Goal: Information Seeking & Learning: Learn about a topic

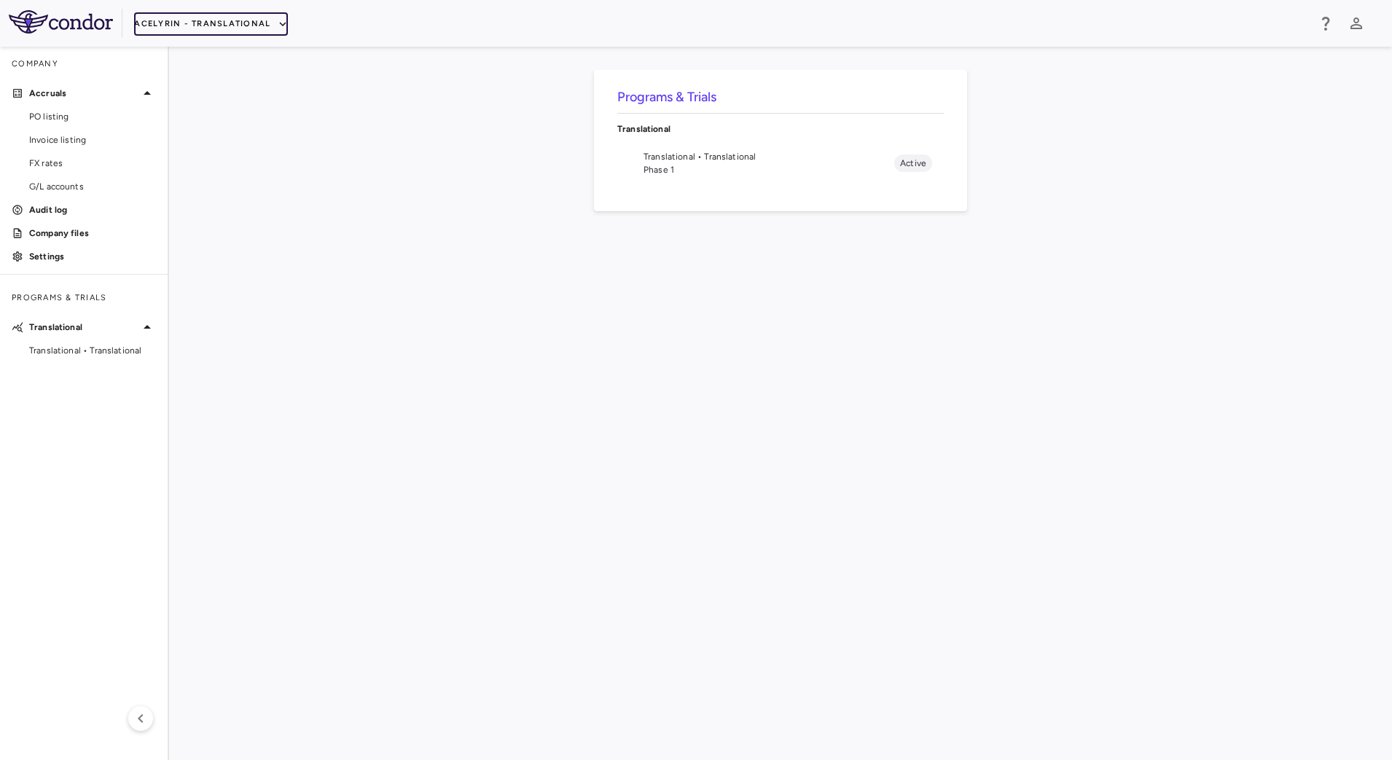
click at [267, 19] on button "Acelyrin - Translational" at bounding box center [211, 23] width 154 height 23
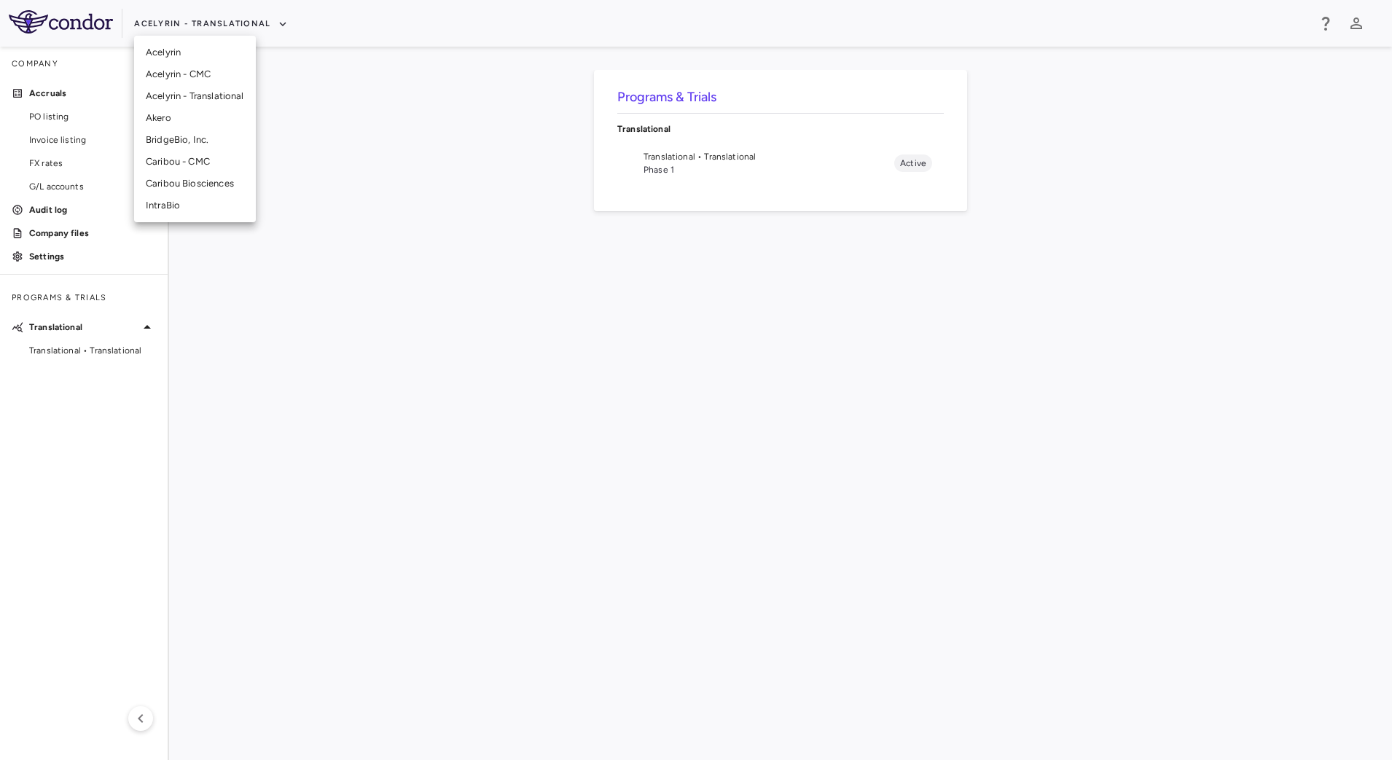
click at [195, 53] on li "Acelyrin" at bounding box center [195, 53] width 122 height 22
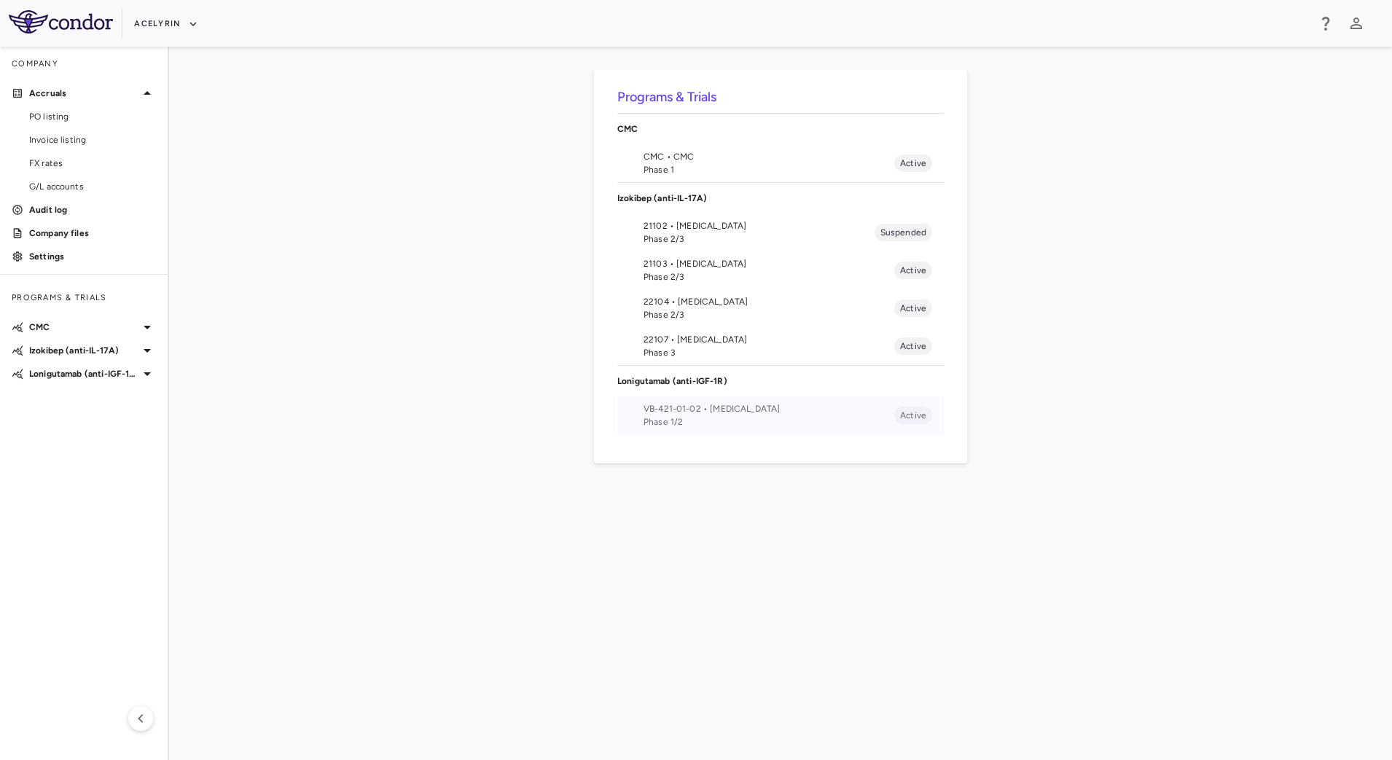
click at [666, 414] on span "VB-421-01-02 • [MEDICAL_DATA]" at bounding box center [768, 408] width 251 height 13
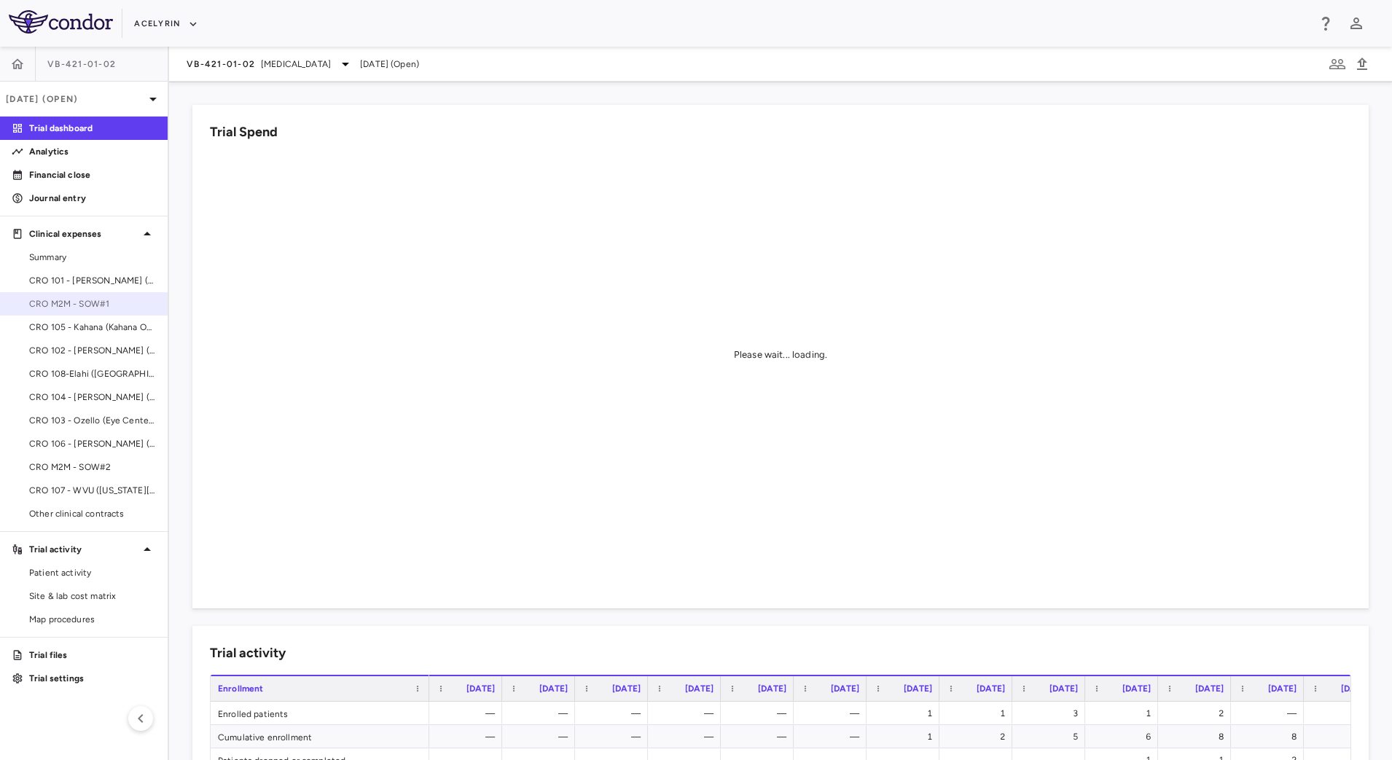
click at [81, 302] on span "CRO M2M - SOW#1" at bounding box center [92, 303] width 127 height 13
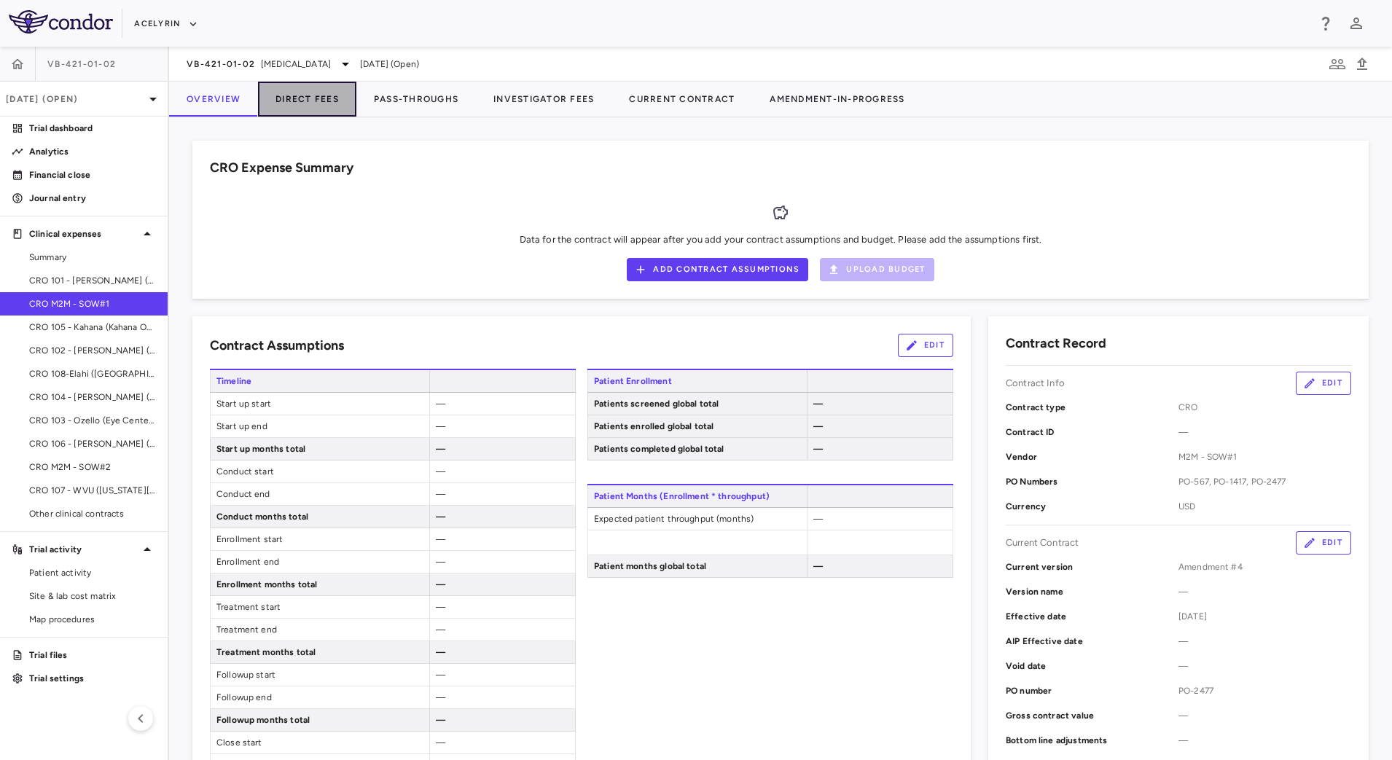
click at [323, 97] on button "Direct Fees" at bounding box center [307, 99] width 98 height 35
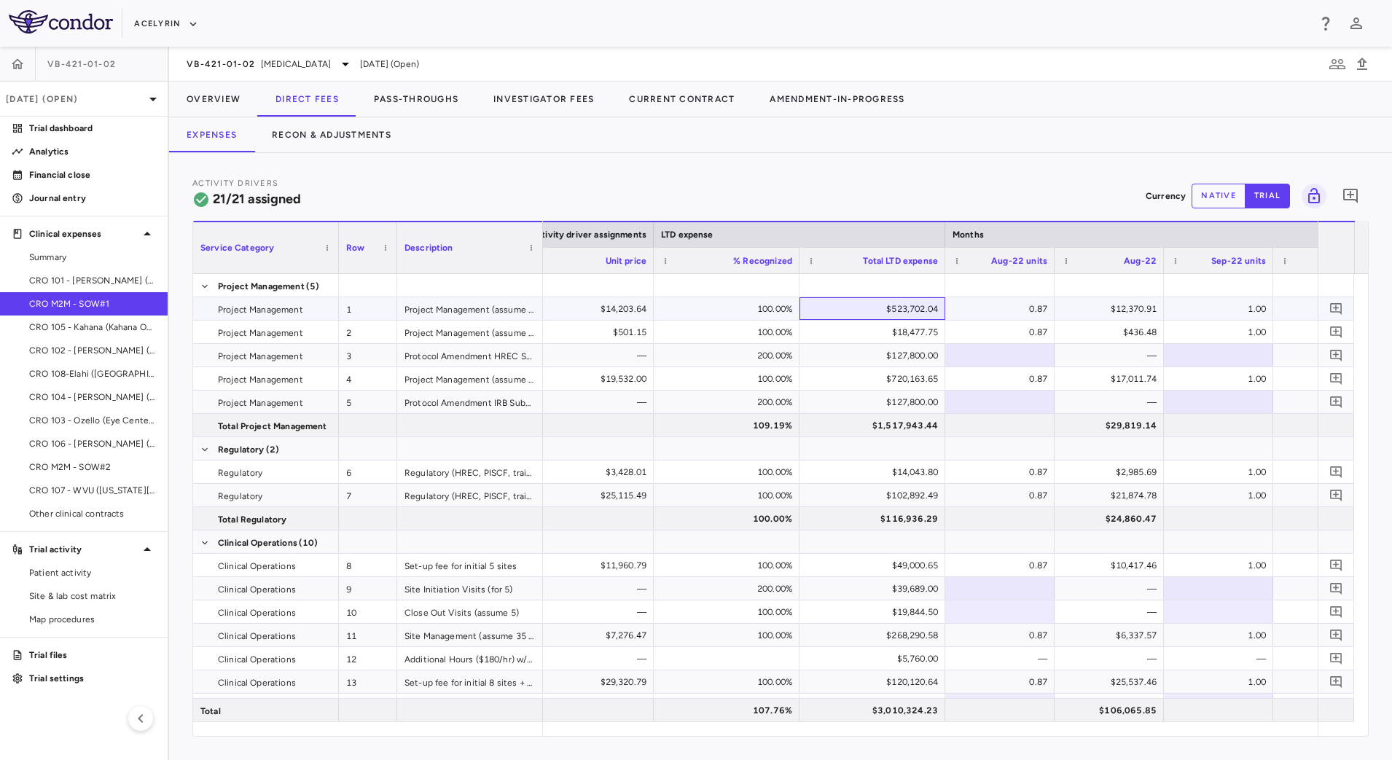
click at [847, 312] on div "$523,702.04" at bounding box center [874, 308] width 125 height 23
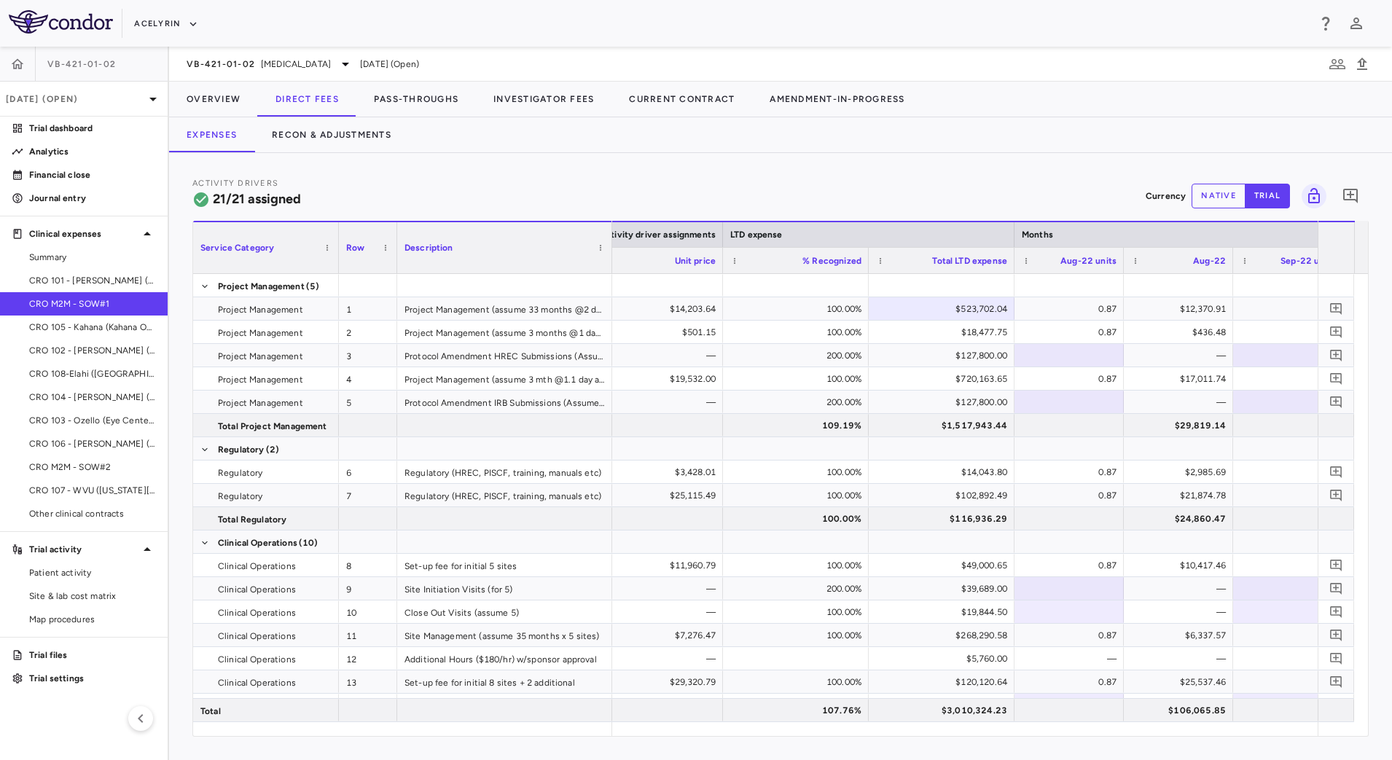
drag, startPoint x: 541, startPoint y: 233, endPoint x: 611, endPoint y: 240, distance: 69.6
click at [611, 240] on div at bounding box center [611, 247] width 6 height 51
click at [944, 338] on div "$18,477.75" at bounding box center [944, 332] width 125 height 23
click at [938, 355] on div "$127,800.00" at bounding box center [944, 355] width 125 height 23
click at [931, 379] on div "$720,163.65" at bounding box center [944, 378] width 125 height 23
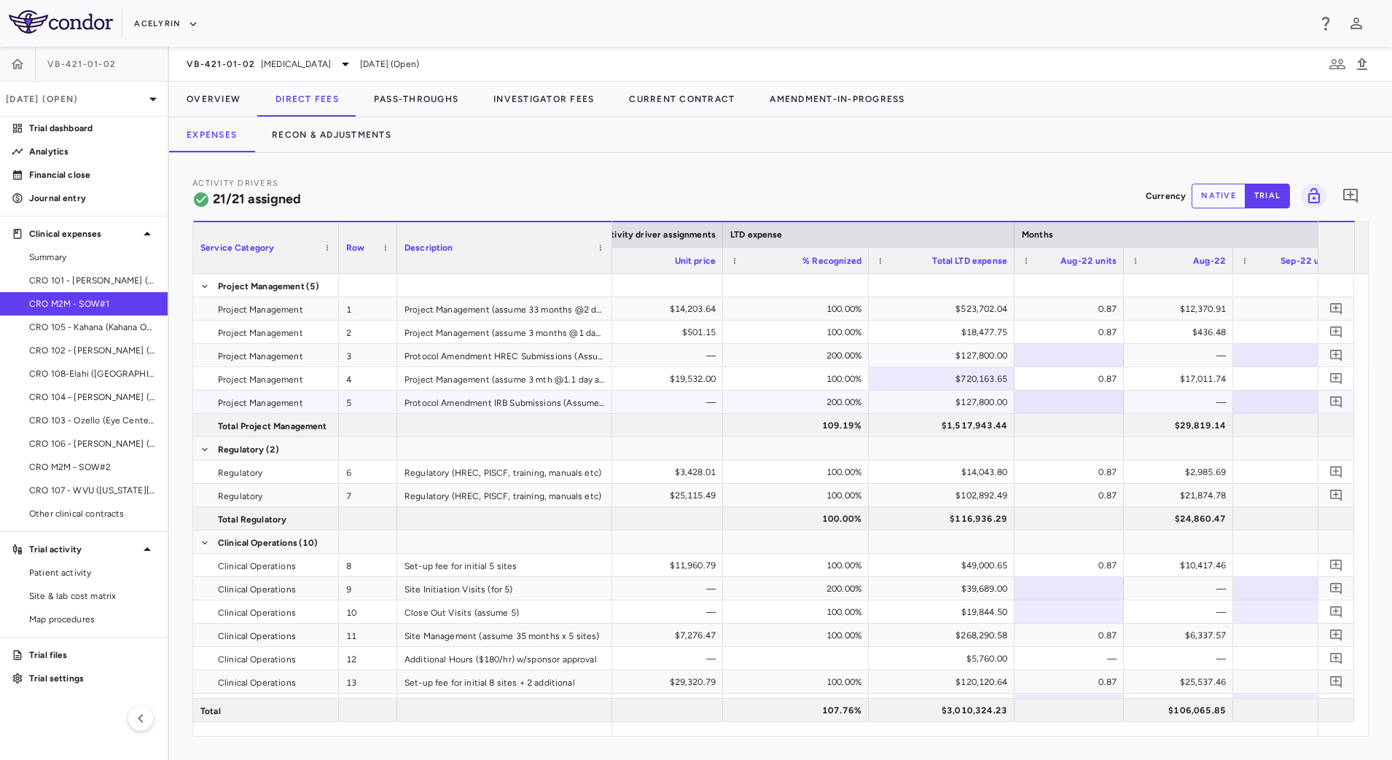
click at [933, 401] on div "$127,800.00" at bounding box center [944, 402] width 125 height 23
click at [995, 742] on div "Activity Drivers 21/21 assigned Currency native trial 0 Press ENTER to sort. Pr…" at bounding box center [780, 456] width 1223 height 607
click at [913, 661] on div "$5,760.00" at bounding box center [944, 658] width 125 height 23
click at [921, 682] on div "$120,120.64" at bounding box center [944, 681] width 125 height 23
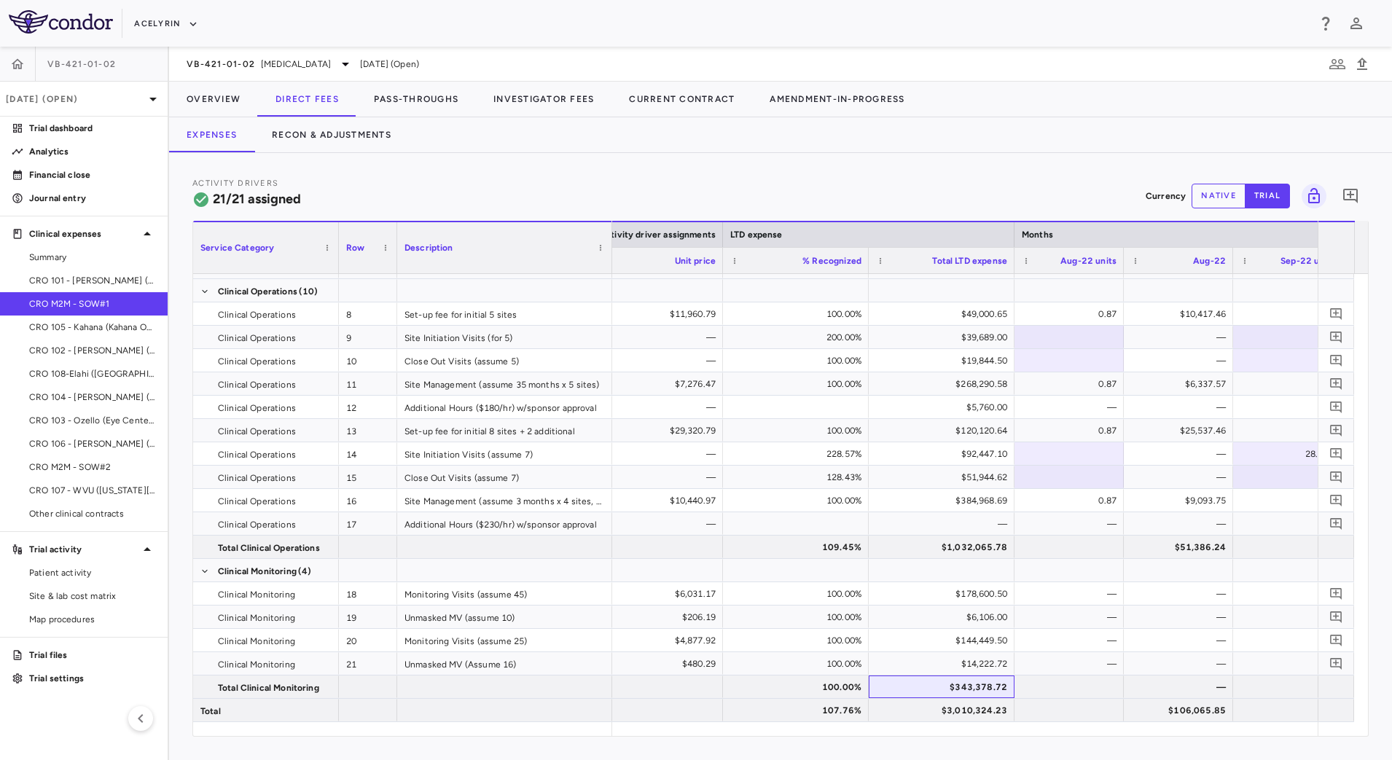
scroll to position [251, 0]
click at [365, 125] on button "Recon & Adjustments" at bounding box center [331, 134] width 154 height 35
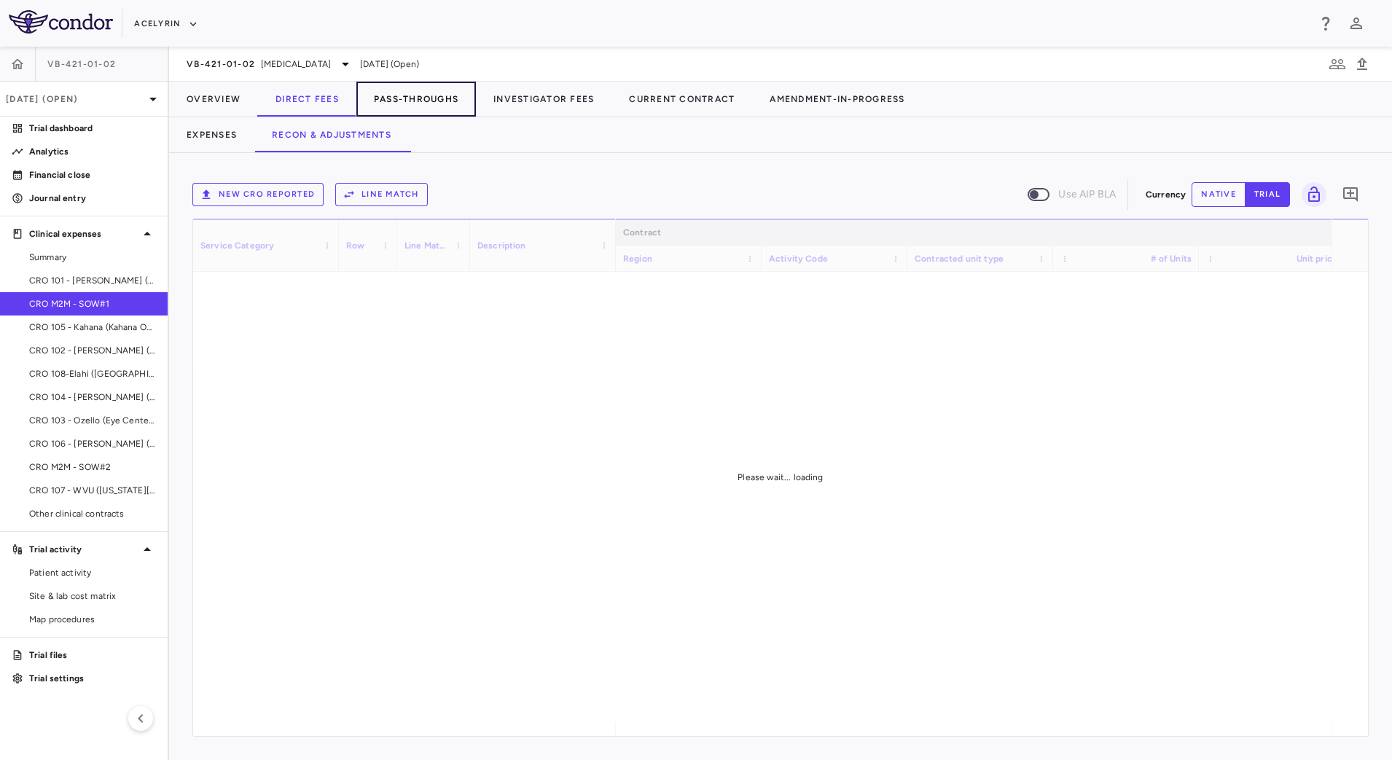
click at [415, 102] on button "Pass-Throughs" at bounding box center [415, 99] width 119 height 35
click at [232, 143] on button "Expenses" at bounding box center [211, 134] width 85 height 35
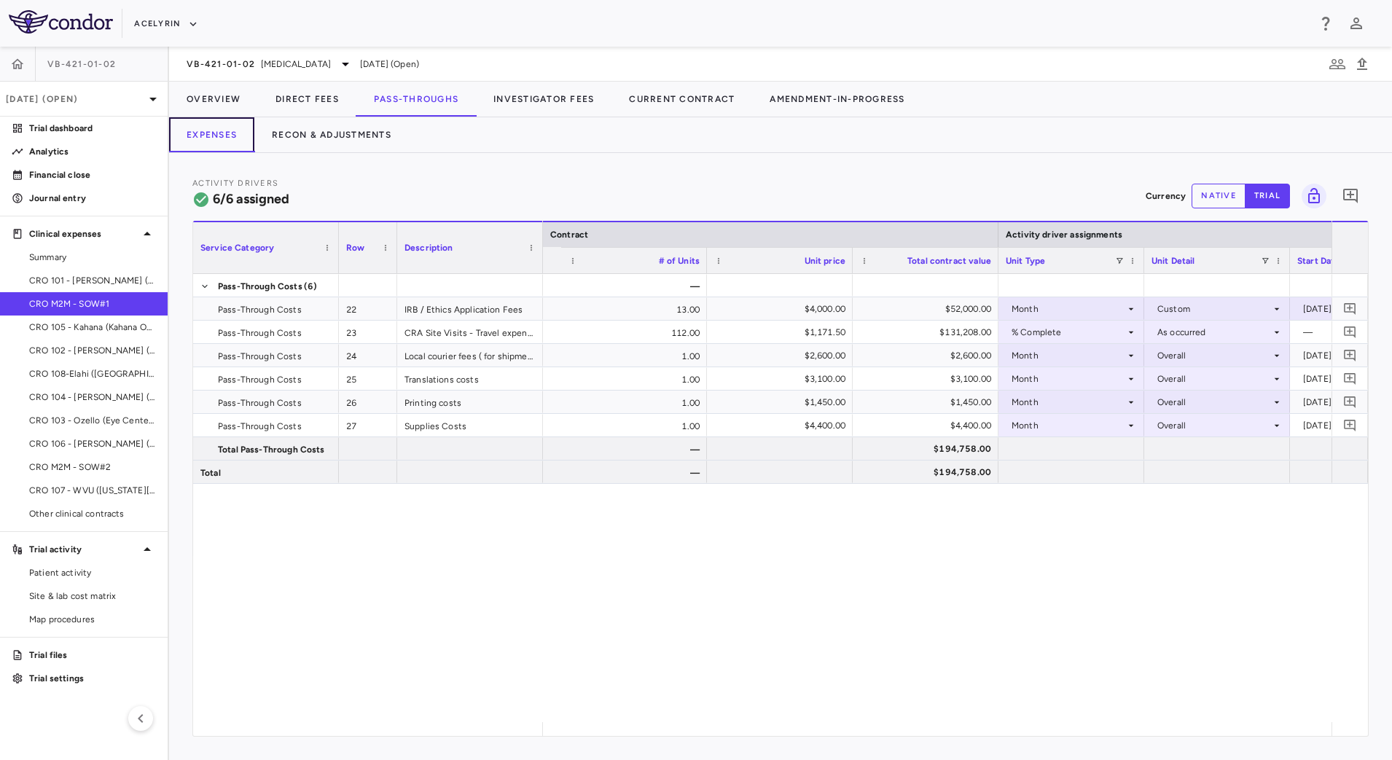
scroll to position [0, 1245]
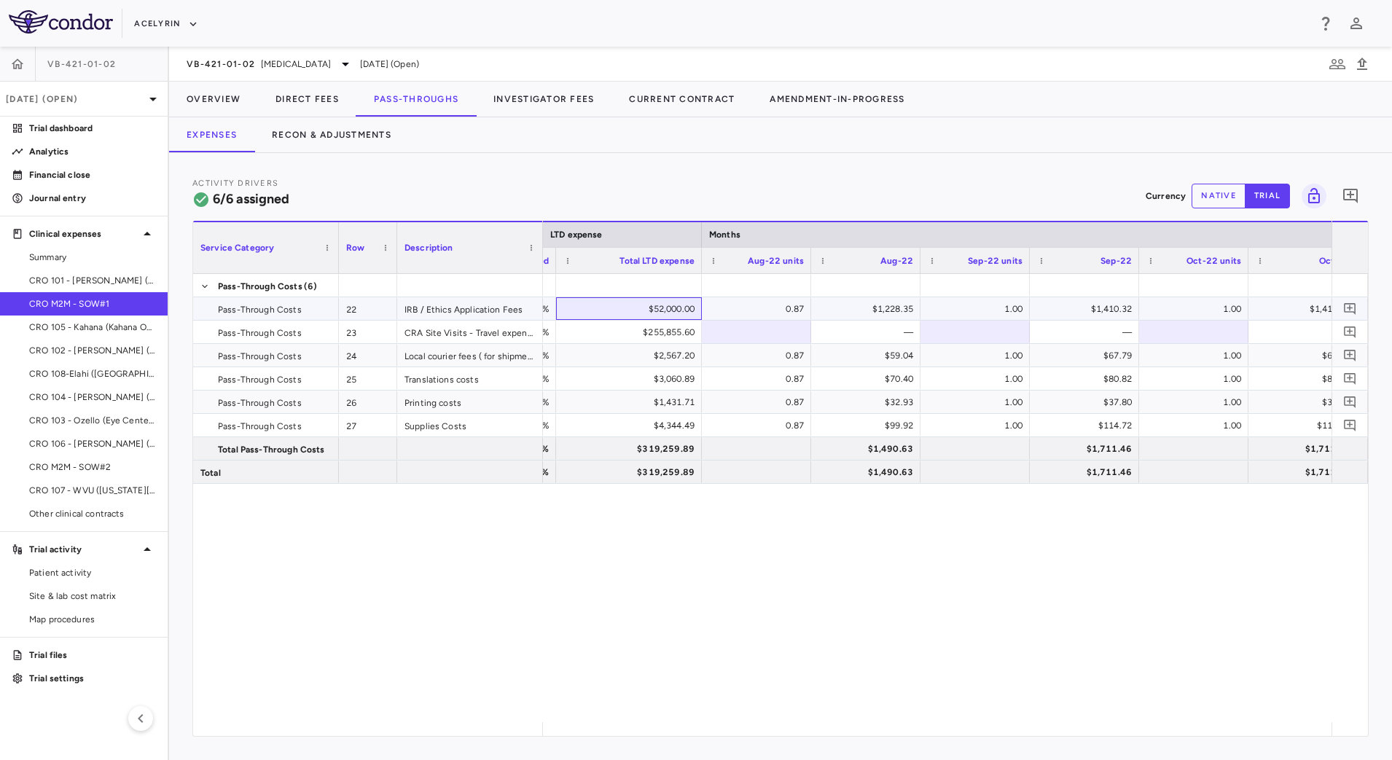
click at [593, 307] on div "$52,000.00" at bounding box center [631, 308] width 125 height 23
click at [219, 95] on button "Overview" at bounding box center [213, 99] width 89 height 35
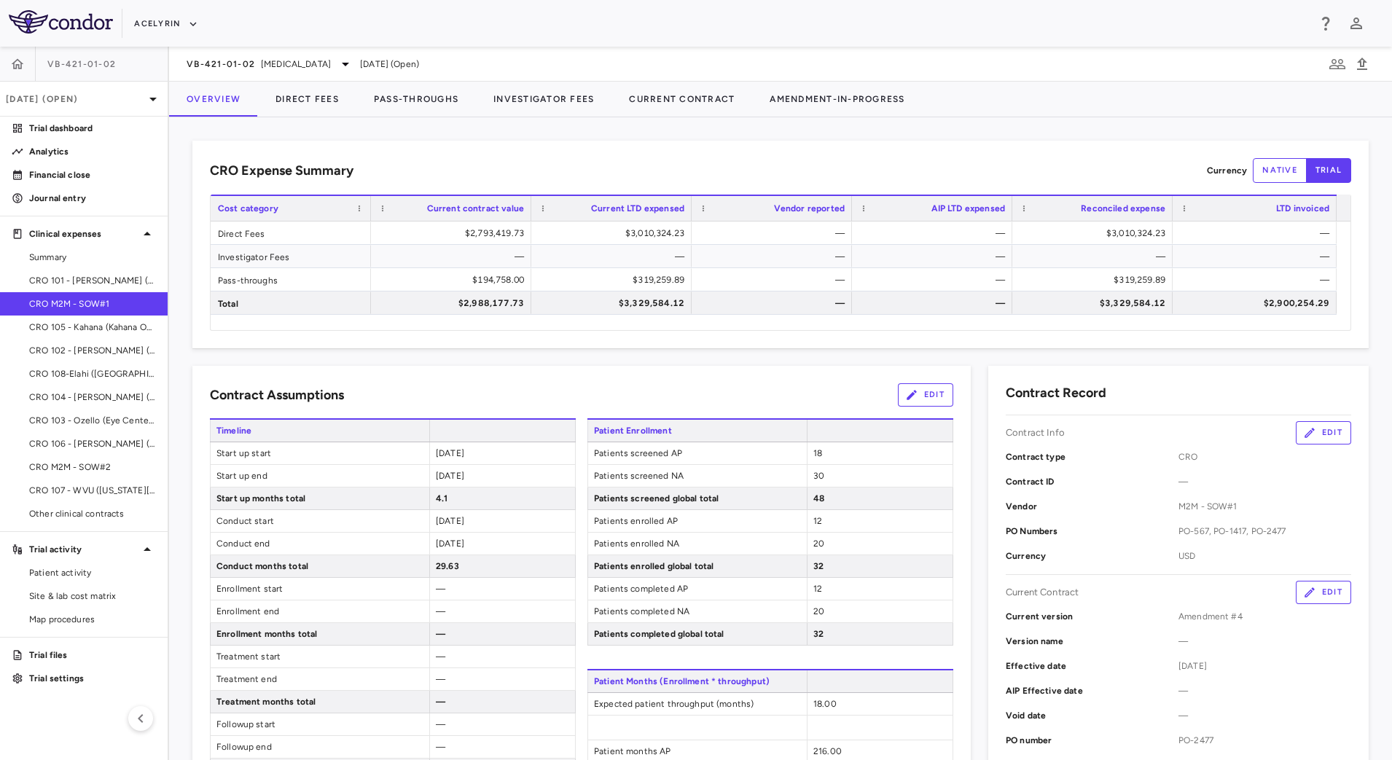
click at [502, 159] on div "CRO Expense Summary Currency native trial" at bounding box center [780, 170] width 1141 height 25
click at [190, 28] on icon "button" at bounding box center [193, 23] width 13 height 13
click at [185, 136] on li "BridgeBio, Inc." at bounding box center [195, 140] width 122 height 22
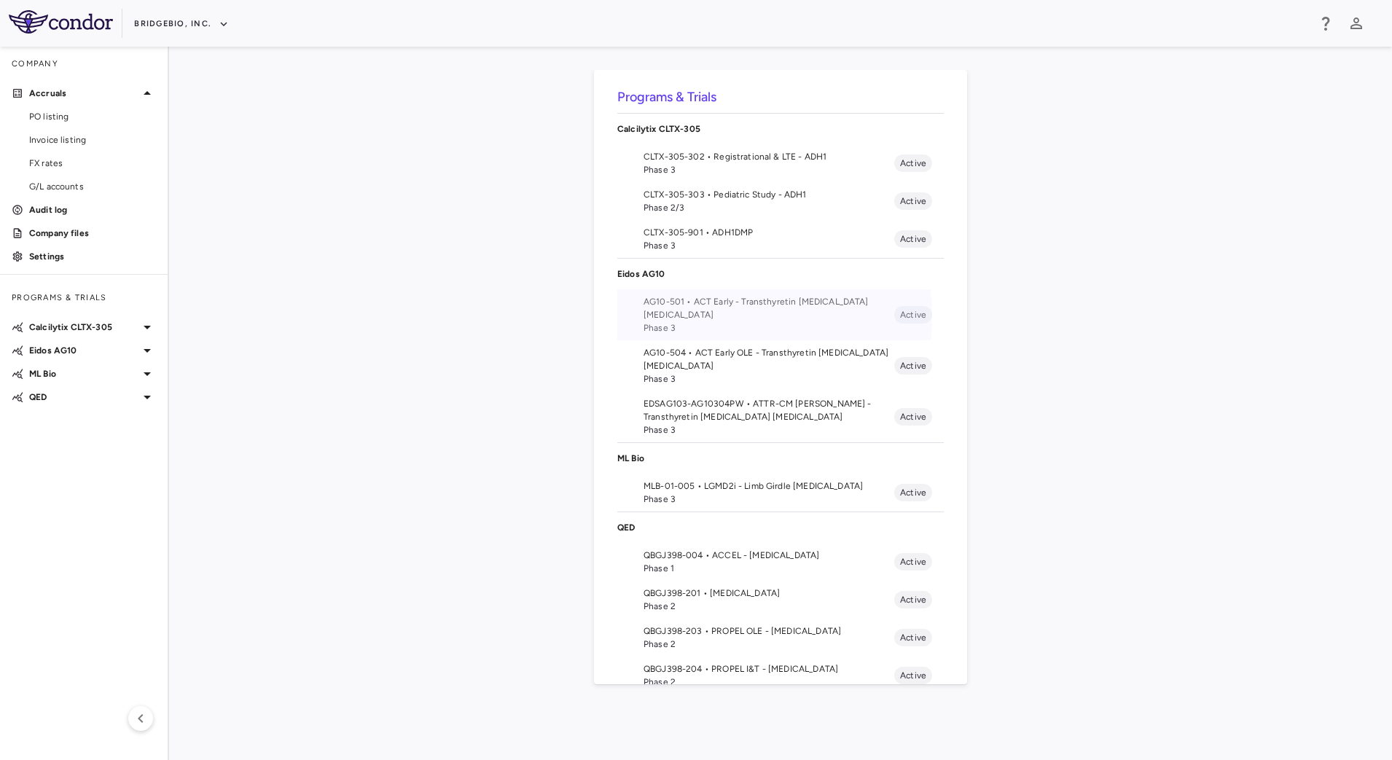
click at [711, 315] on span "AG10-501 • ACT Early - Transthyretin [MEDICAL_DATA] [MEDICAL_DATA]" at bounding box center [768, 308] width 251 height 26
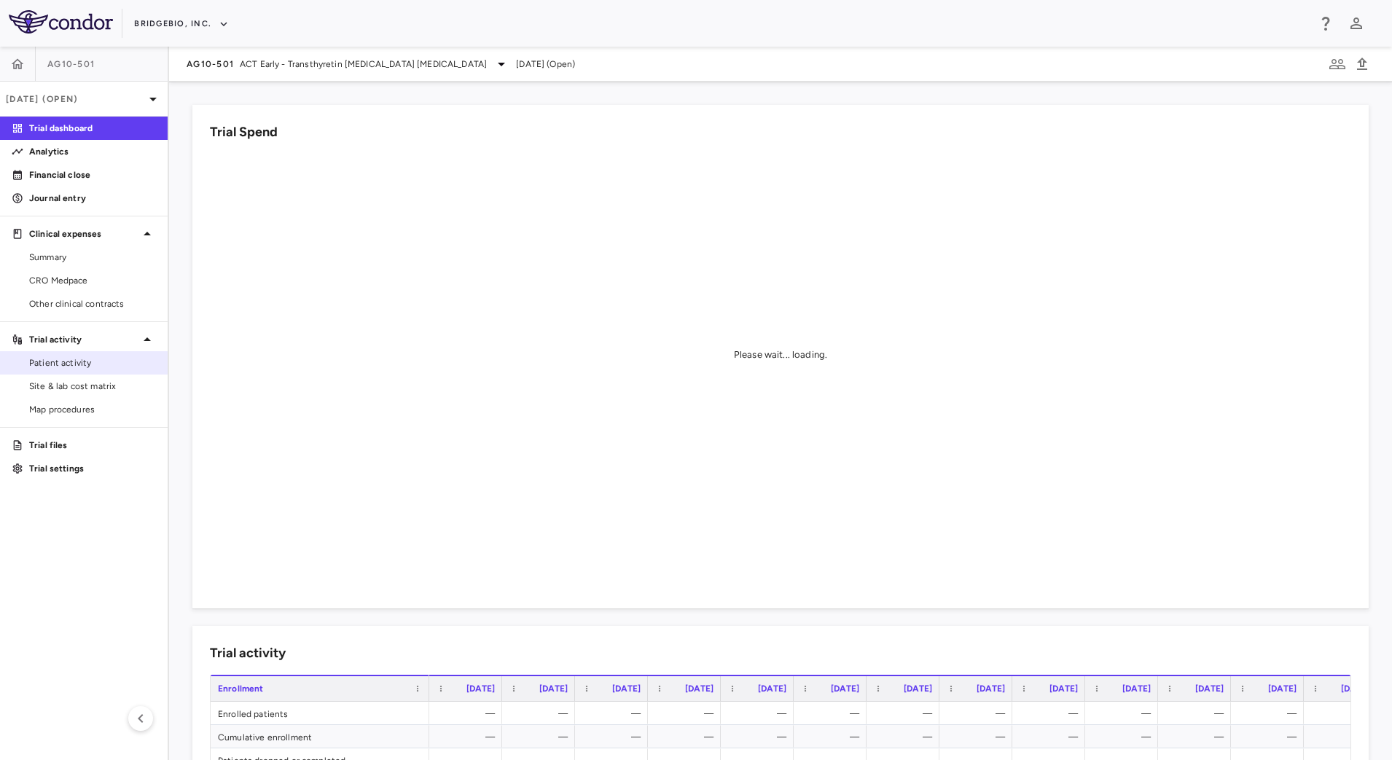
drag, startPoint x: 84, startPoint y: 384, endPoint x: 111, endPoint y: 368, distance: 31.4
click at [84, 384] on span "Site & lab cost matrix" at bounding box center [92, 386] width 127 height 13
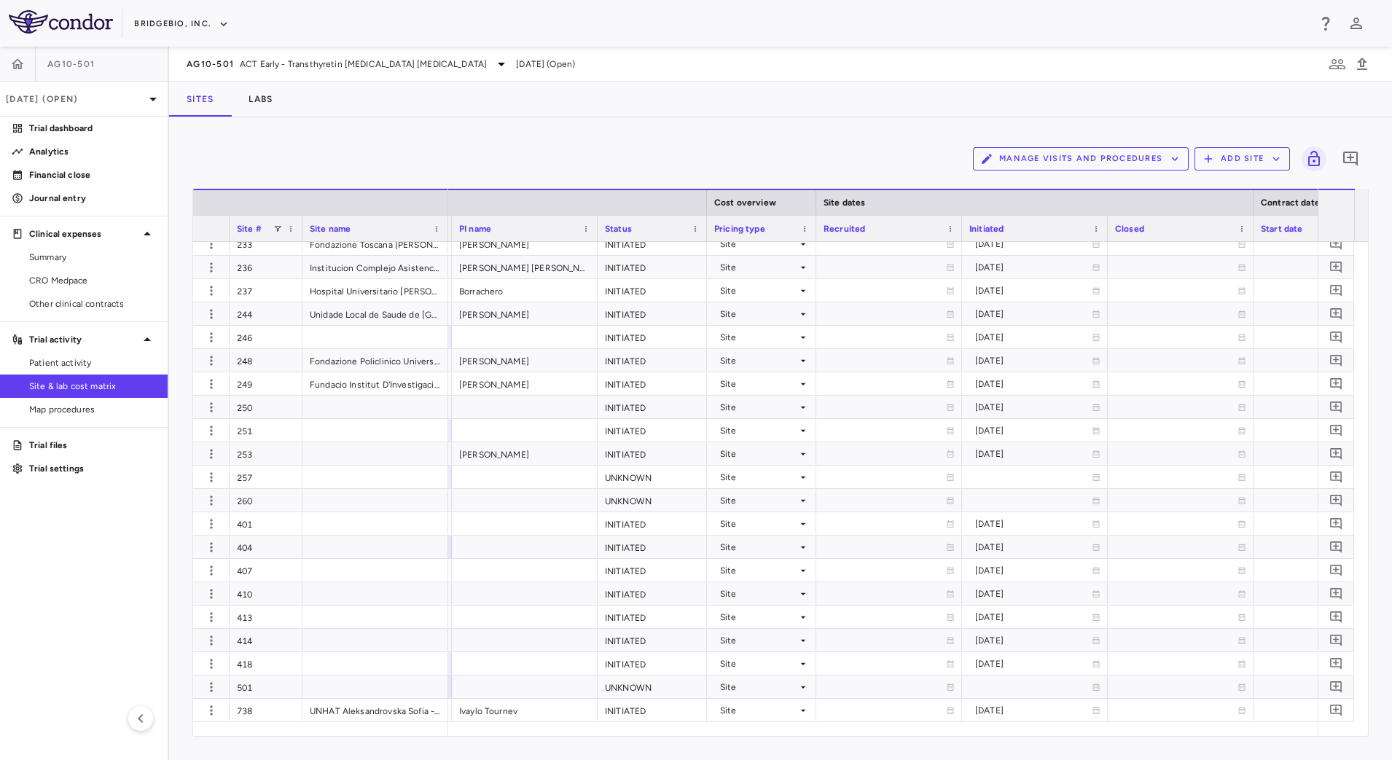
scroll to position [0, 1106]
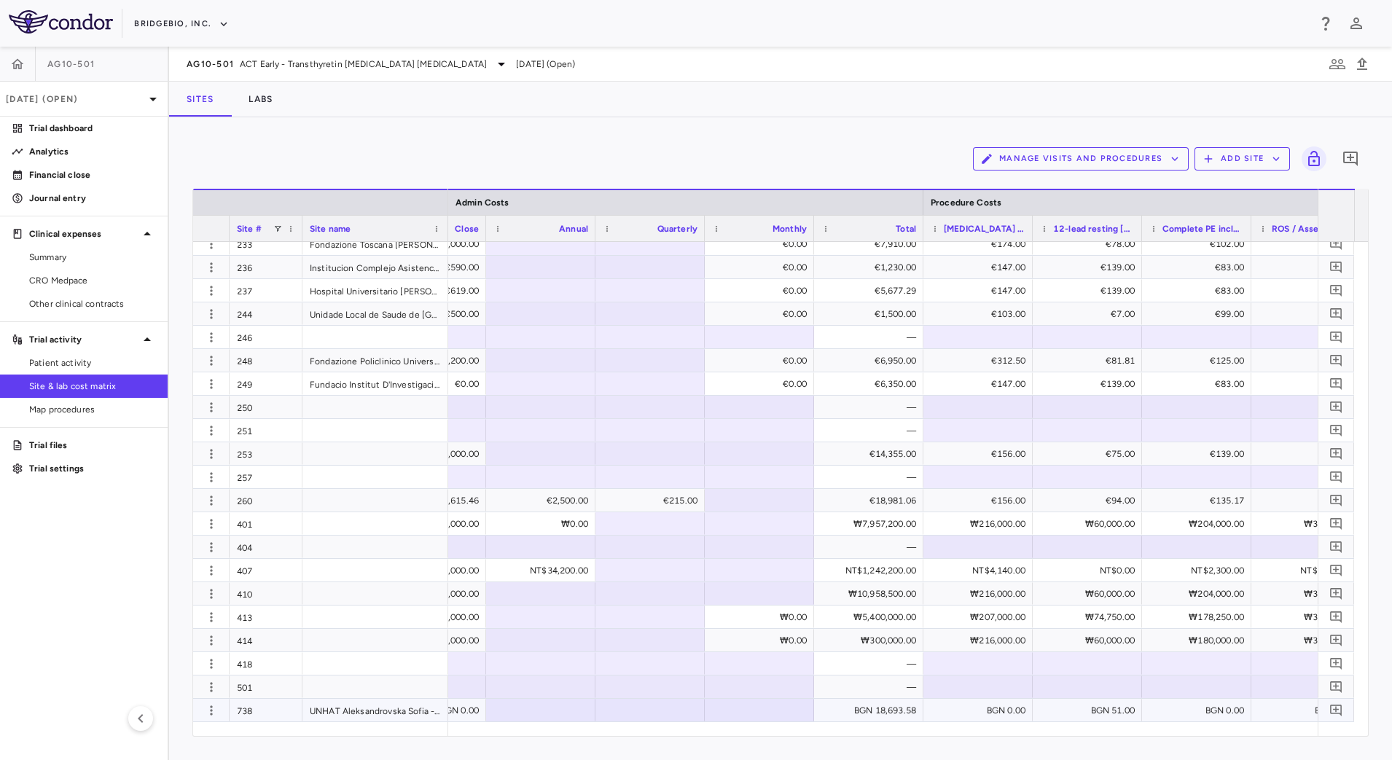
click at [1012, 721] on div "BGN 0.00" at bounding box center [977, 710] width 109 height 23
click at [1005, 741] on div "Manage Visits and Procedures Add Site 0 Drag here to set row groups Drag here t…" at bounding box center [780, 438] width 1223 height 643
click at [976, 748] on div "Manage Visits and Procedures Add Site 0 Drag here to set row groups Drag here t…" at bounding box center [780, 438] width 1223 height 643
click at [829, 153] on div "Manage Visits and Procedures Add Site 0" at bounding box center [780, 159] width 1176 height 36
click at [775, 687] on div at bounding box center [759, 686] width 95 height 21
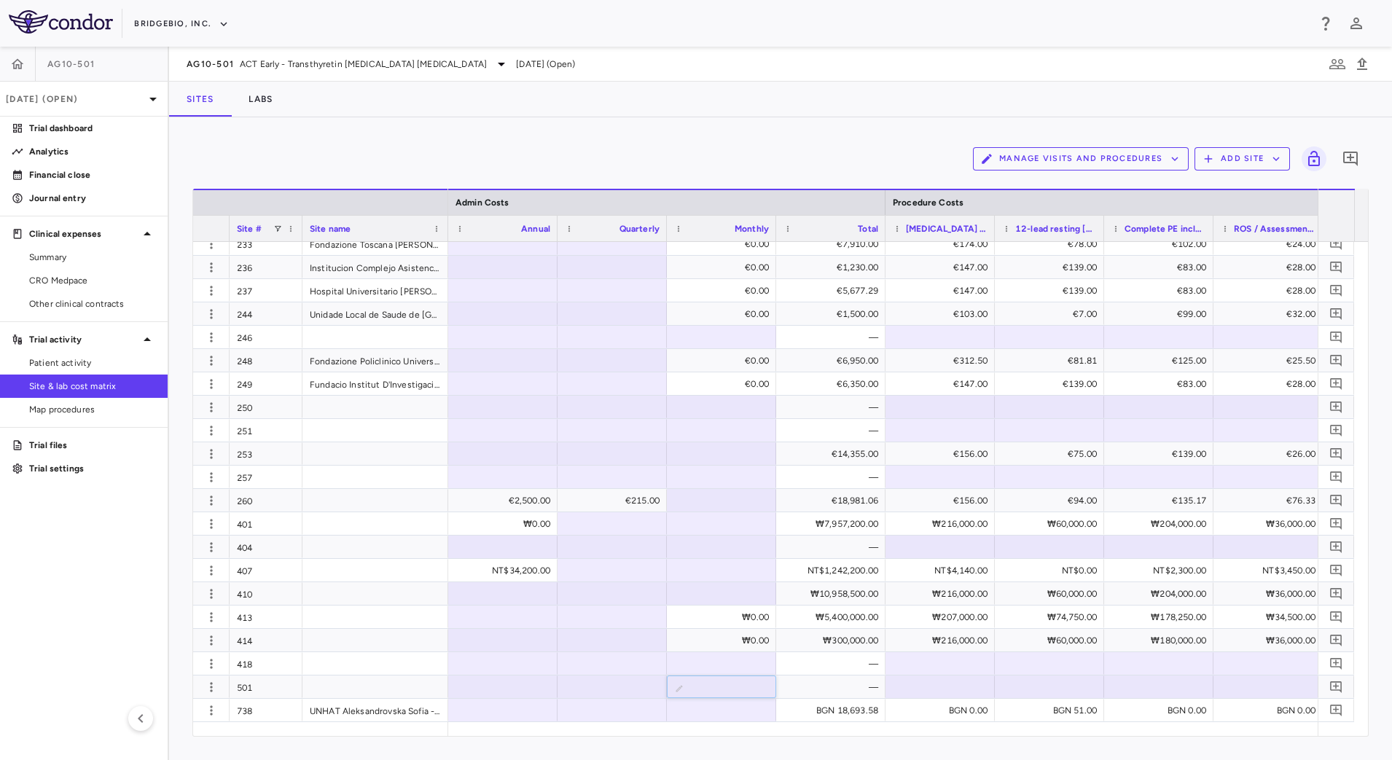
click at [964, 739] on div "Manage Visits and Procedures Add Site 0 Drag here to set row groups Drag here t…" at bounding box center [780, 438] width 1223 height 643
click at [774, 747] on div "Manage Visits and Procedures Add Site 0 Drag here to set row groups Drag here t…" at bounding box center [780, 438] width 1223 height 643
click at [1036, 708] on div "BGN 51.00" at bounding box center [1052, 710] width 89 height 23
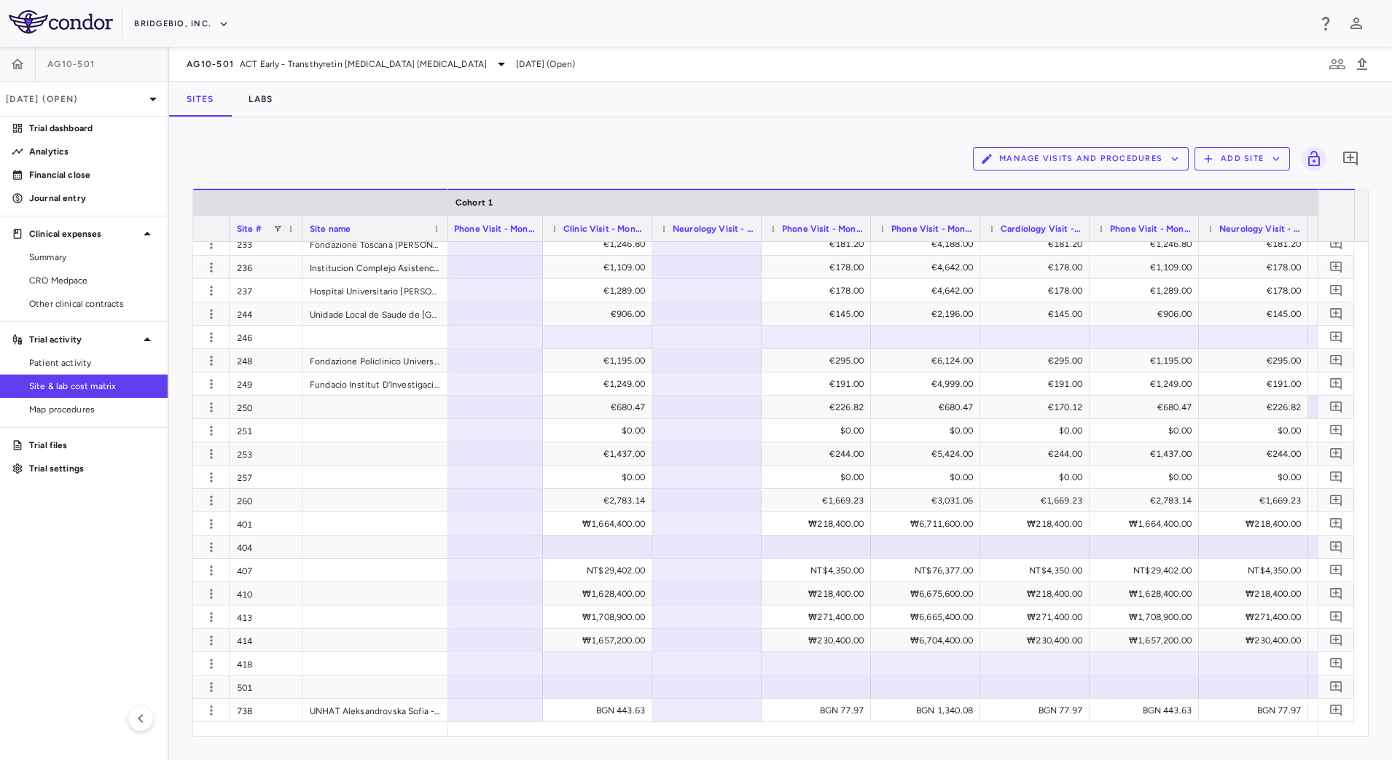
scroll to position [0, 3723]
